Goal: Task Accomplishment & Management: Use online tool/utility

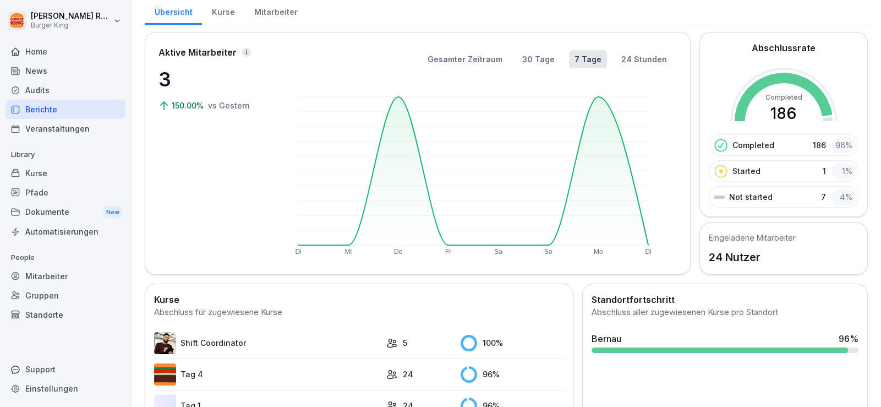
scroll to position [109, 0]
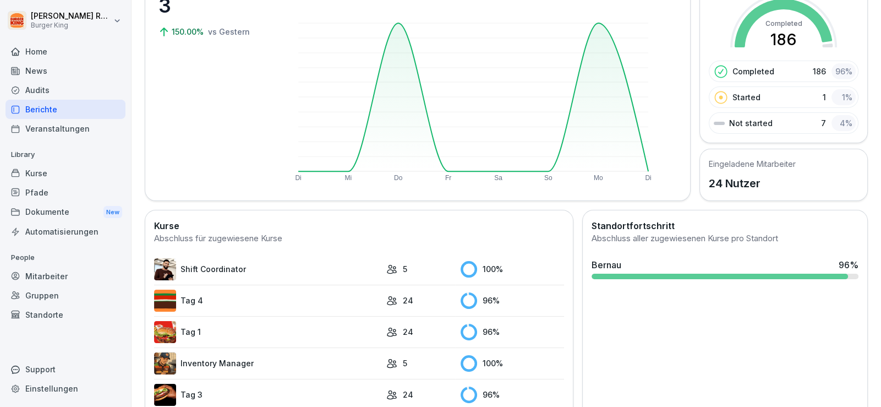
click at [50, 68] on div "News" at bounding box center [66, 70] width 120 height 19
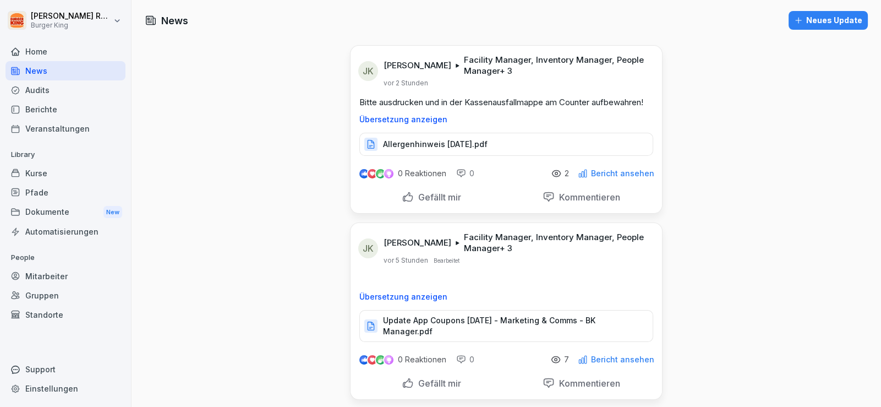
drag, startPoint x: 204, startPoint y: 192, endPoint x: 193, endPoint y: 188, distance: 11.7
click at [57, 109] on div "Berichte" at bounding box center [66, 109] width 120 height 19
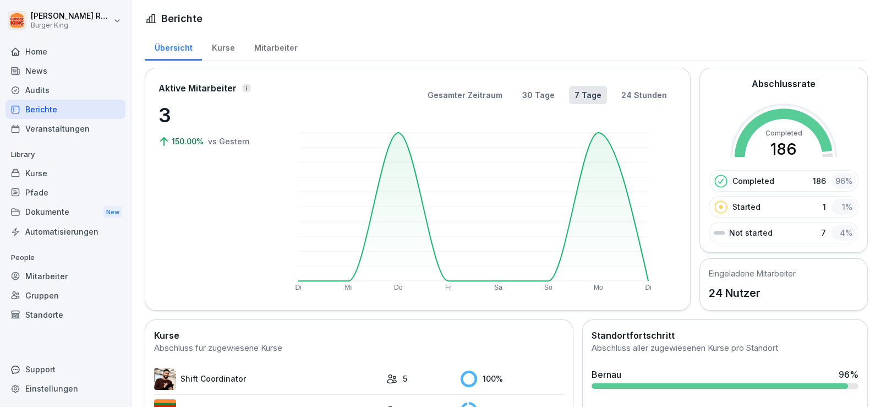
click at [275, 46] on div "Mitarbeiter" at bounding box center [275, 46] width 63 height 28
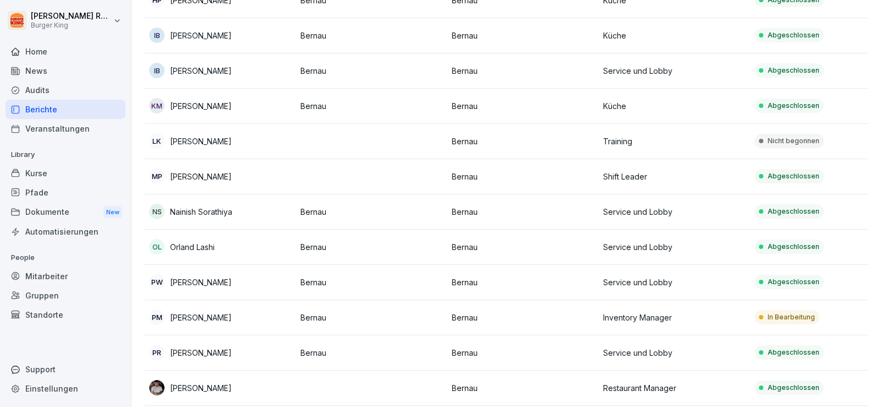
scroll to position [420, 0]
click at [0, 246] on div "[PERSON_NAME] Burger King Home News Audits Berichte Veranstaltungen Library Kur…" at bounding box center [65, 203] width 131 height 407
click at [0, 192] on div "[PERSON_NAME] Burger King Home News Audits Berichte Veranstaltungen Library Kur…" at bounding box center [65, 203] width 131 height 407
click at [197, 136] on p "[PERSON_NAME]" at bounding box center [201, 142] width 62 height 12
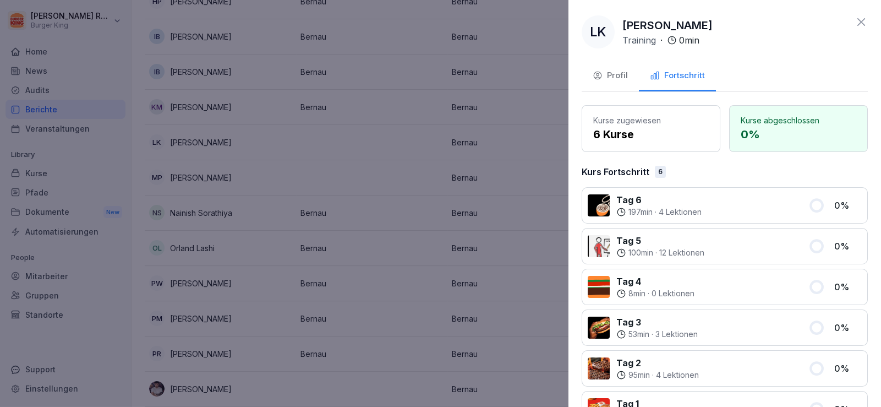
click at [622, 76] on div "Profil" at bounding box center [609, 75] width 35 height 13
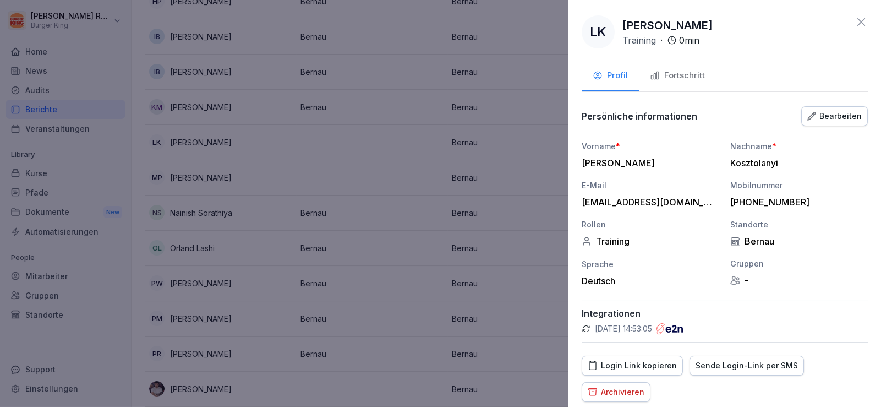
click at [649, 365] on div "Login Link kopieren" at bounding box center [632, 365] width 89 height 12
